Goal: Information Seeking & Learning: Learn about a topic

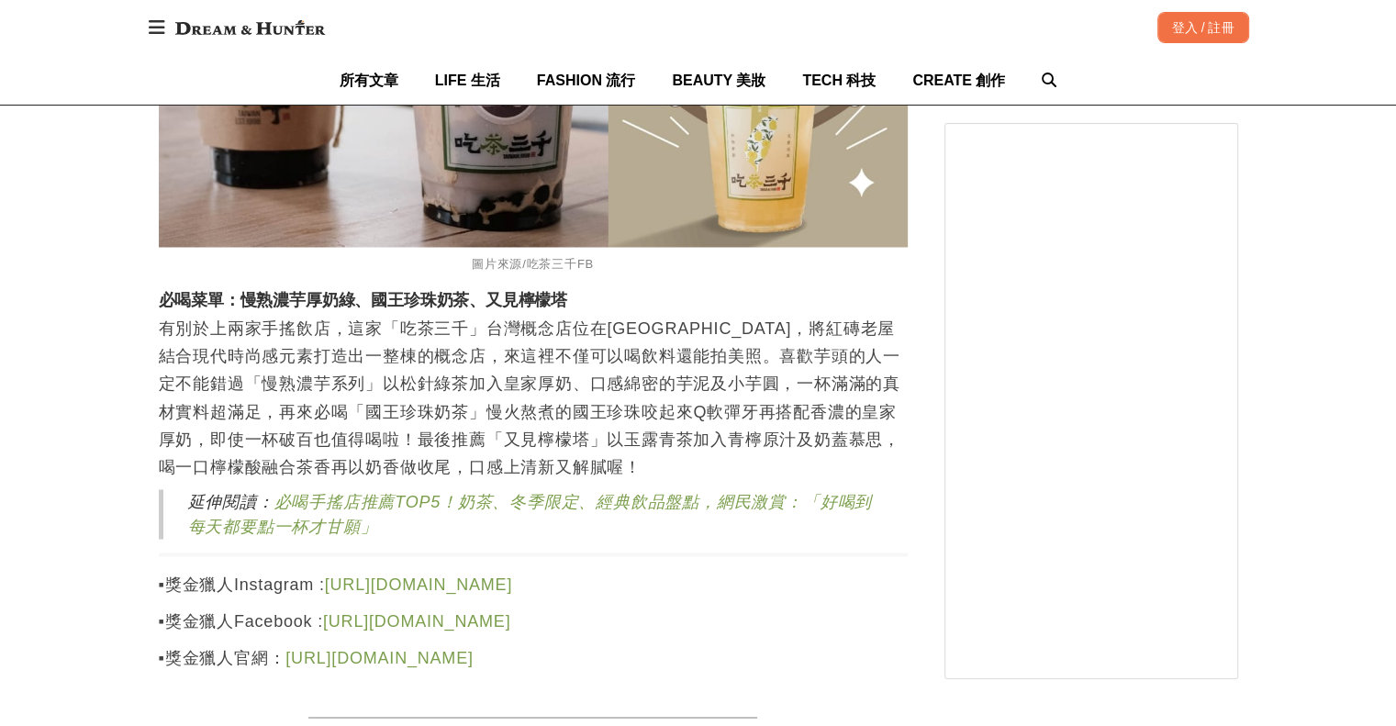
scroll to position [3121, 0]
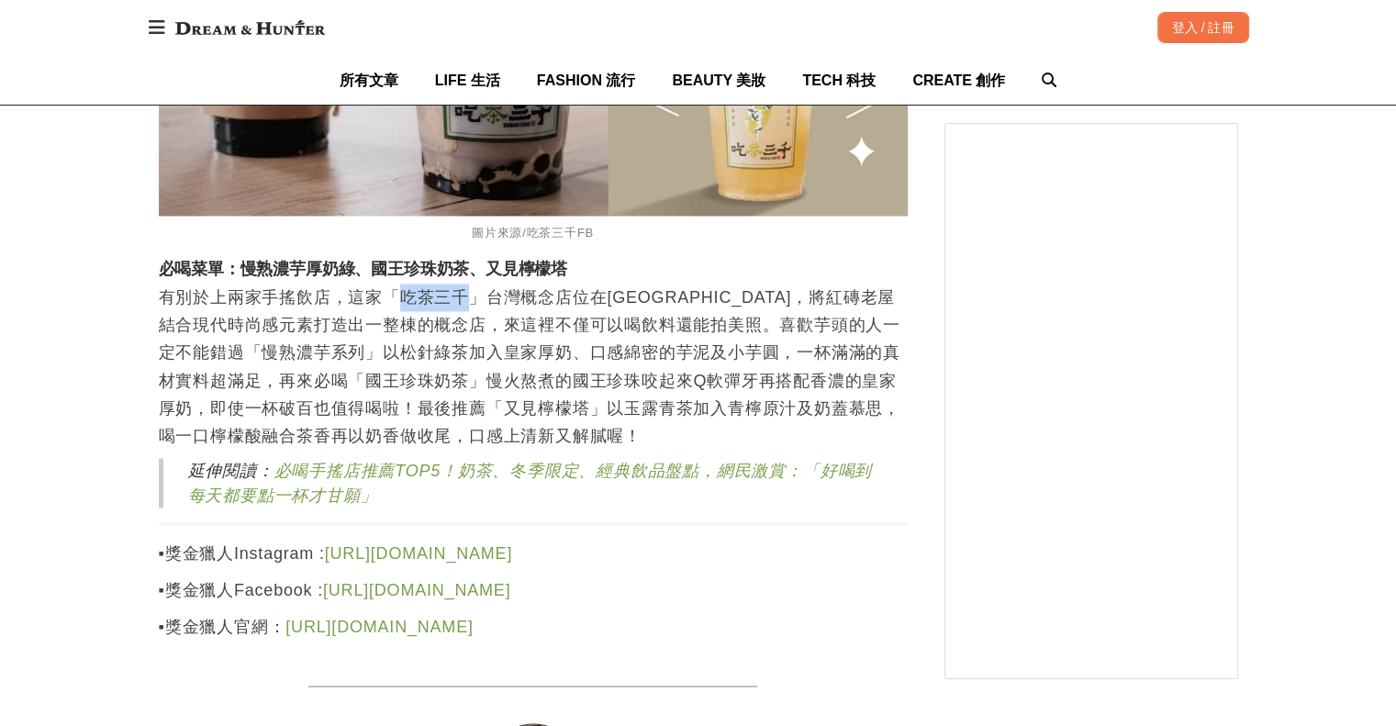
drag, startPoint x: 397, startPoint y: 308, endPoint x: 464, endPoint y: 304, distance: 66.2
click at [464, 304] on p "有別於上兩家手搖飲店，這家「吃茶三千」台灣概念店位在台中南屯區，將紅磚老屋結合現代時尚感元素打造出一整棟的概念店，來這裡不僅可以喝飲料還能拍美照。喜歡芋頭的人…" at bounding box center [533, 366] width 749 height 165
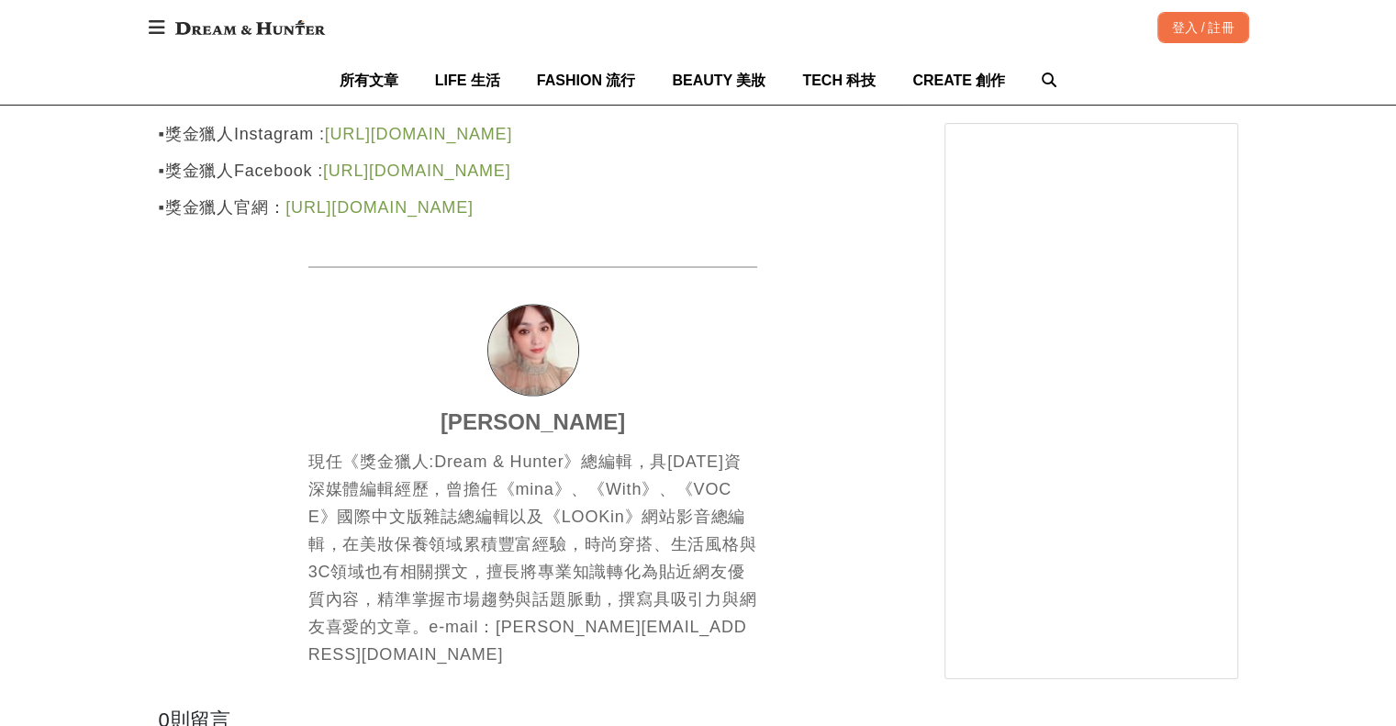
scroll to position [3672, 0]
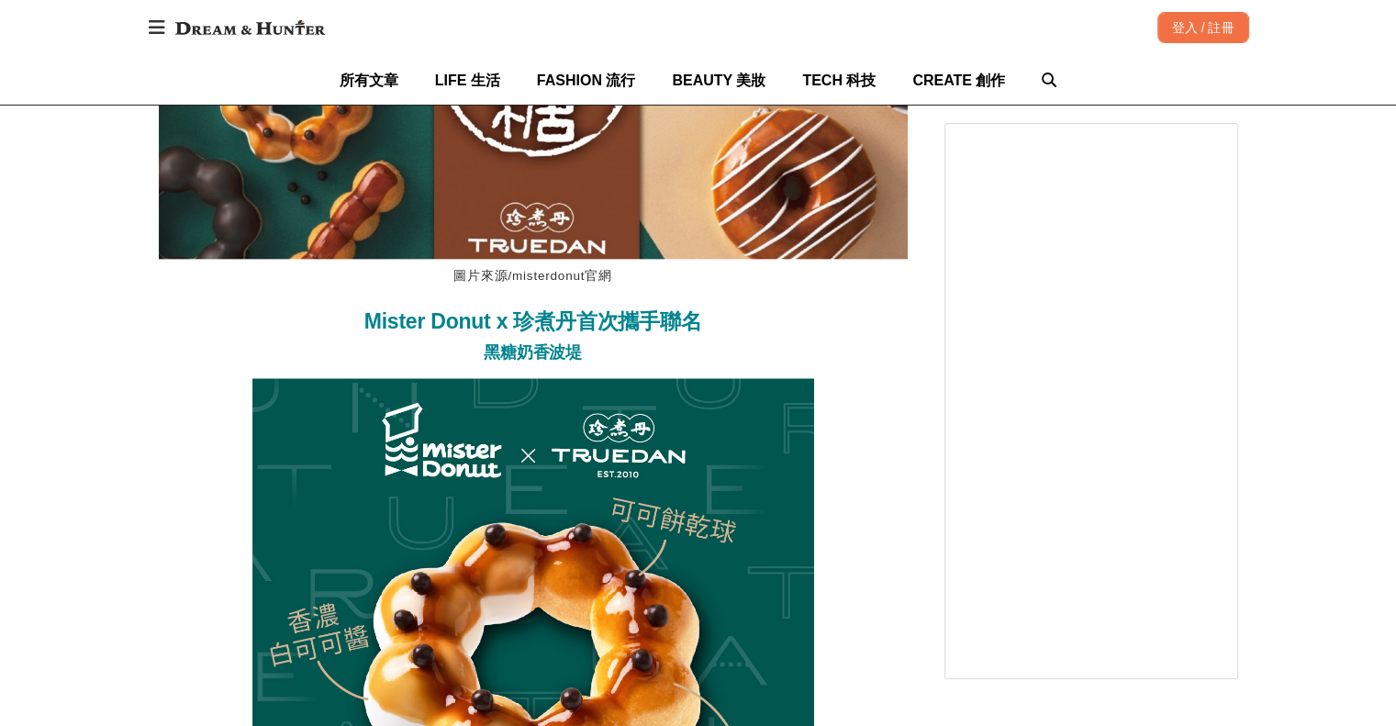
scroll to position [2203, 0]
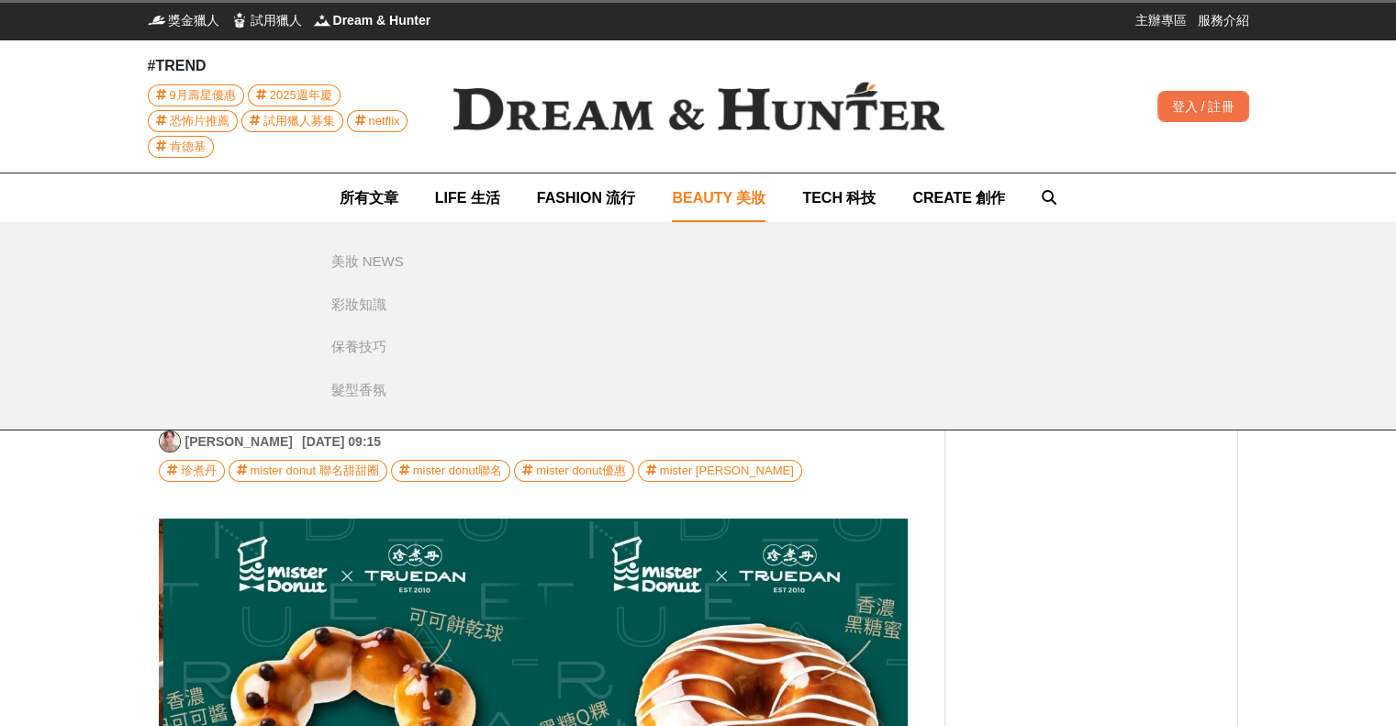
scroll to position [0, 749]
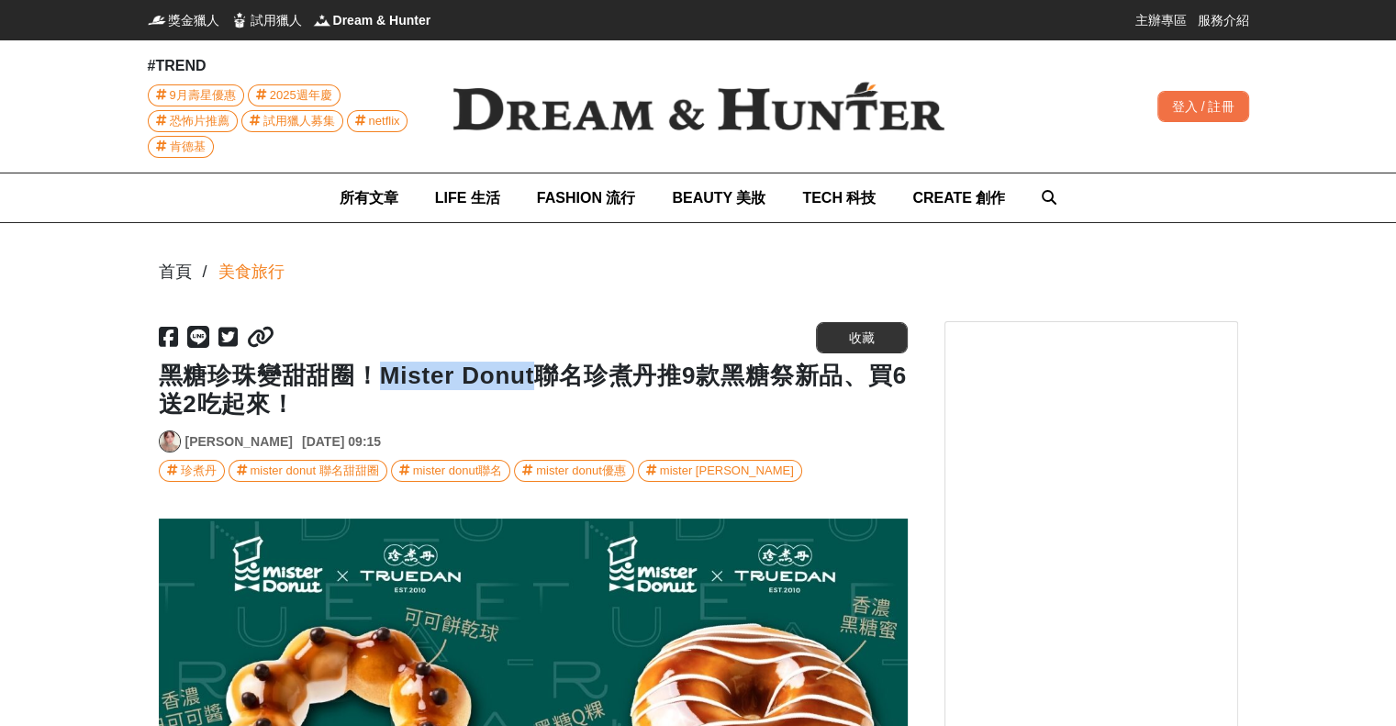
drag, startPoint x: 382, startPoint y: 375, endPoint x: 533, endPoint y: 386, distance: 151.9
click at [533, 386] on h1 "黑糖珍珠變甜甜圈！Mister Donut聯名珍煮丹推9款黑糖祭新品、買6送2吃起來！" at bounding box center [533, 390] width 749 height 57
